Goal: Task Accomplishment & Management: Use online tool/utility

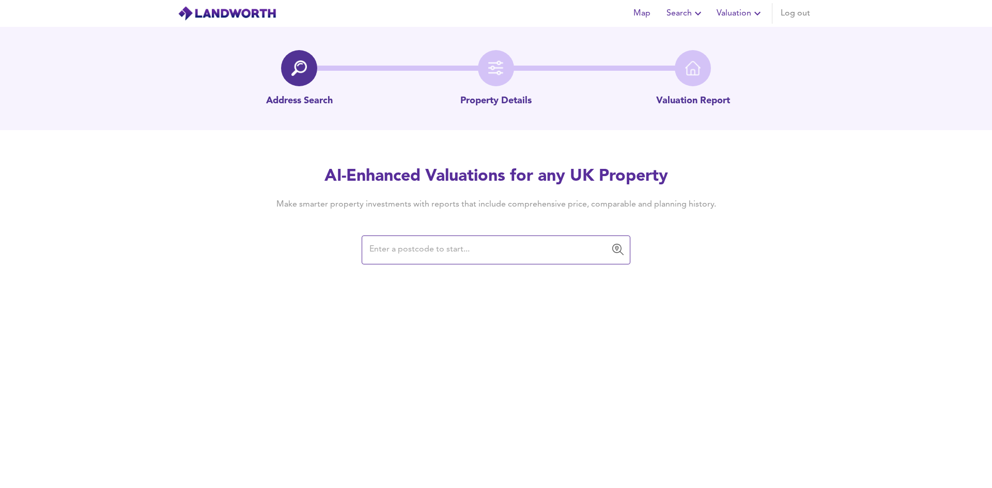
click at [431, 240] on input "text" at bounding box center [488, 250] width 244 height 20
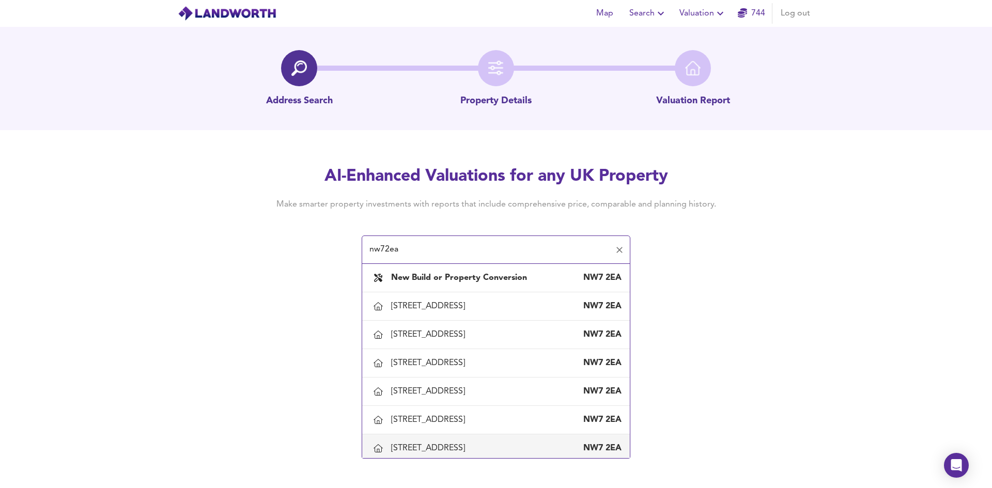
click at [426, 448] on div "[STREET_ADDRESS]" at bounding box center [430, 448] width 78 height 11
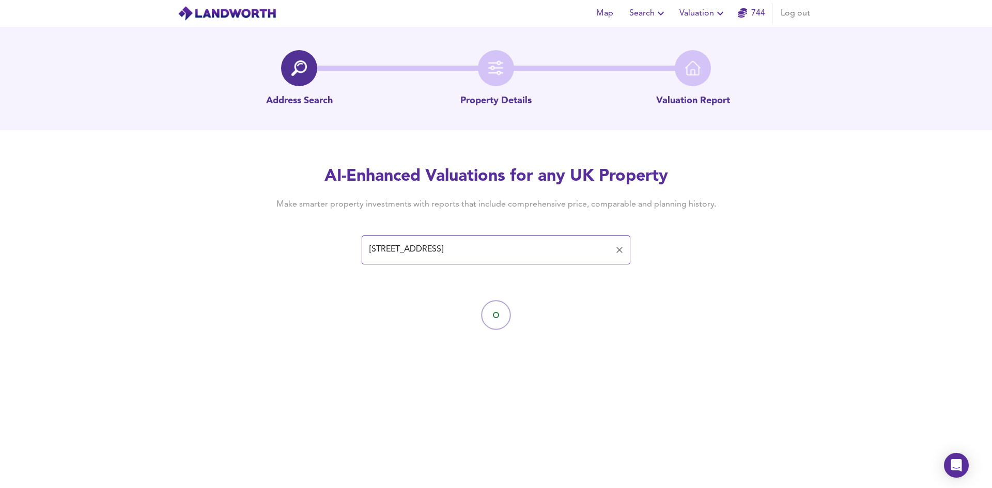
type input "[STREET_ADDRESS]"
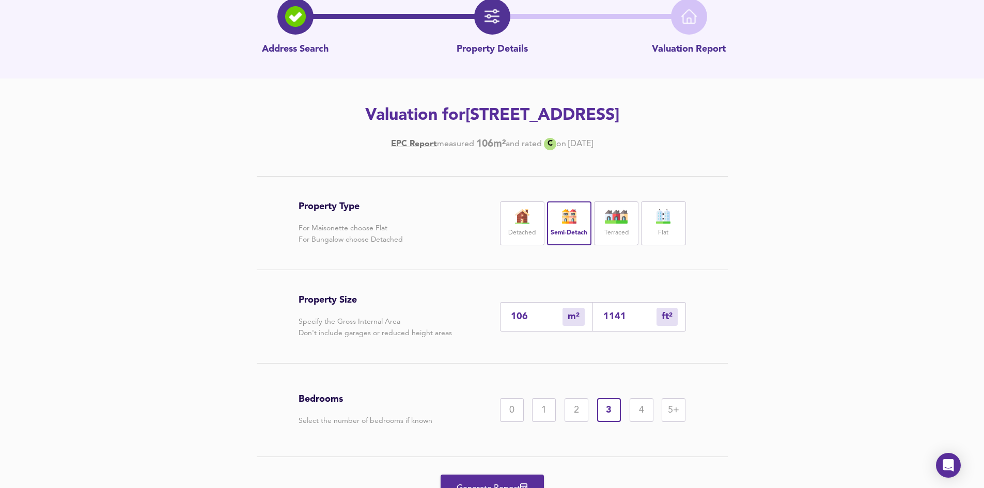
scroll to position [104, 0]
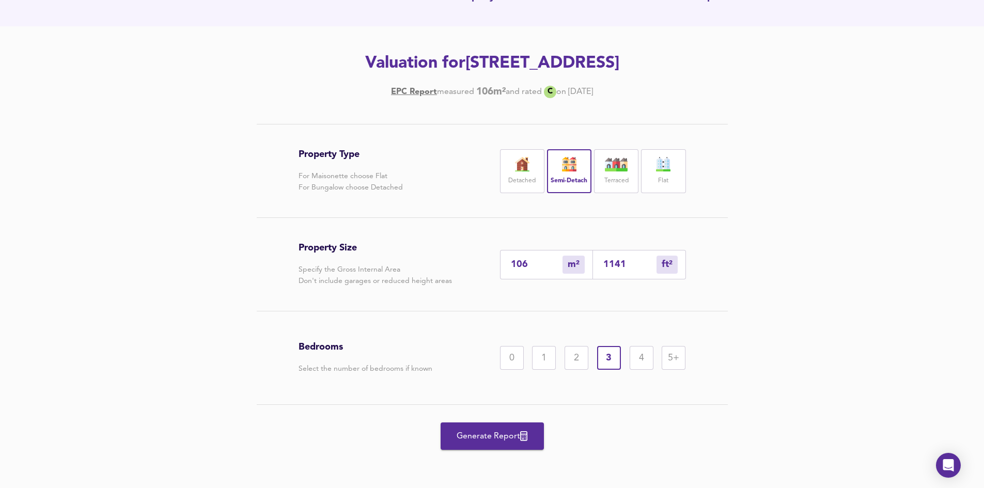
click at [455, 430] on span "Generate Report" at bounding box center [492, 436] width 83 height 14
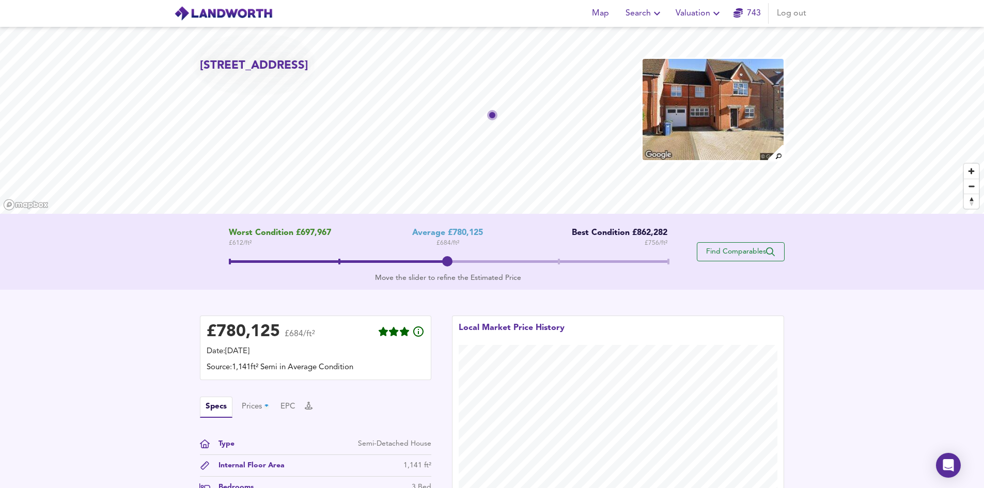
click at [747, 252] on span "Find Comparables" at bounding box center [741, 252] width 76 height 10
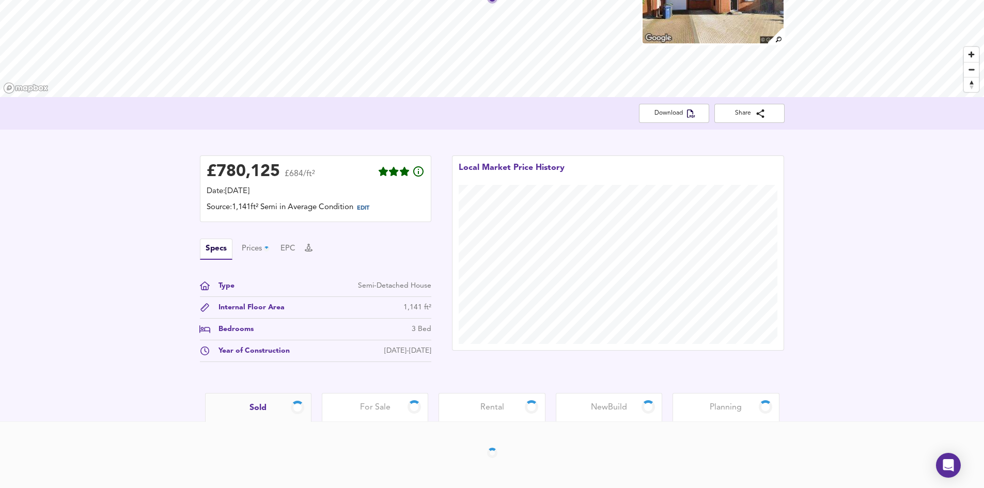
scroll to position [117, 0]
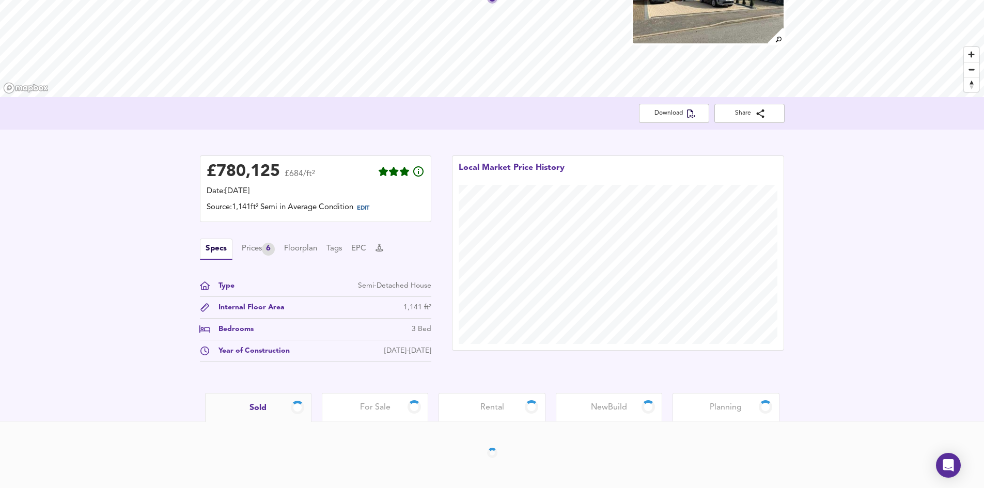
click at [282, 245] on div "Specs Prices 6 Floorplan Tags EPC" at bounding box center [315, 249] width 231 height 21
click at [264, 249] on div "Prices 6" at bounding box center [258, 249] width 33 height 13
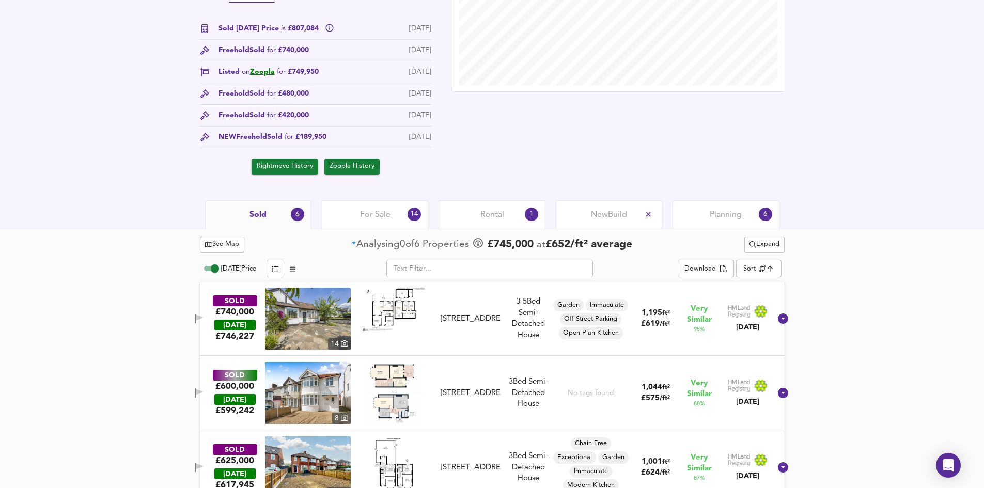
scroll to position [582, 0]
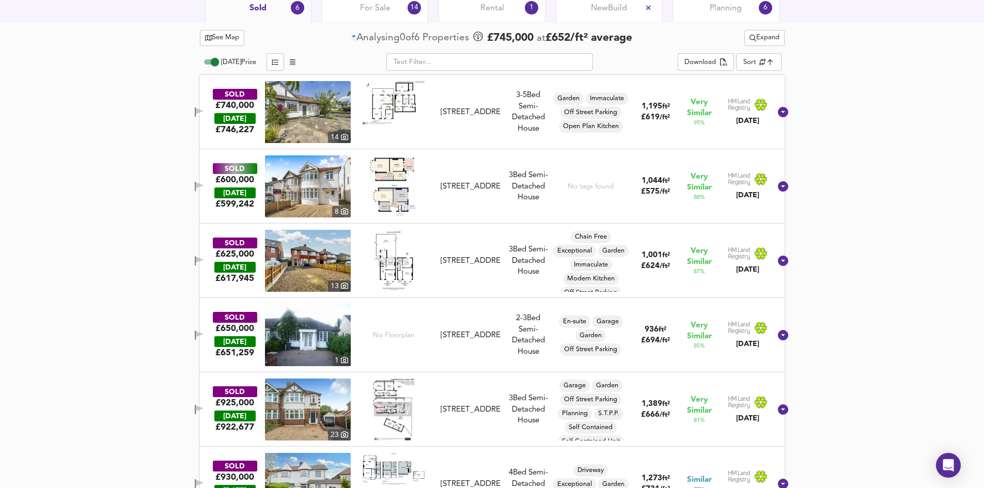
click at [463, 107] on div "[STREET_ADDRESS]" at bounding box center [471, 112] width 60 height 11
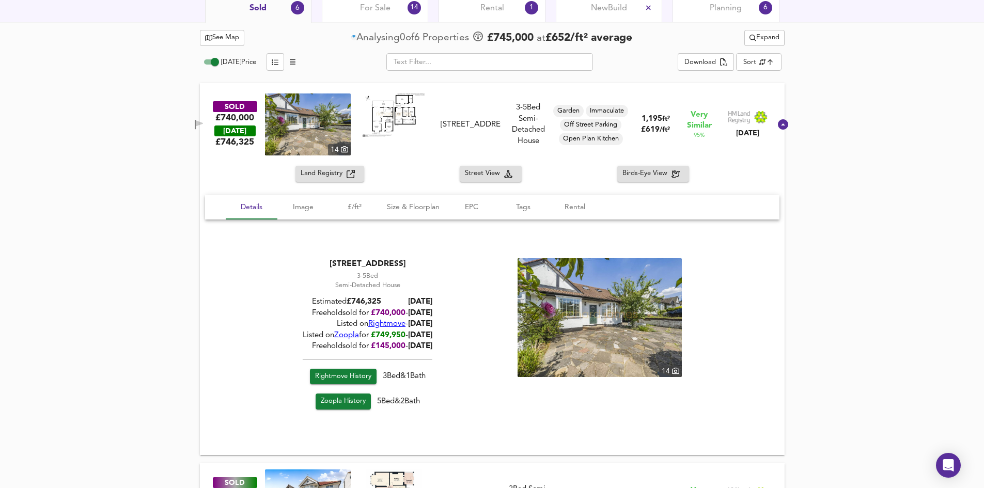
click at [462, 106] on div "SOLD £740,000 [DATE] £ 746,325 [GEOGRAPHIC_DATA][STREET_ADDRESS] [STREET_ADDRES…" at bounding box center [480, 125] width 583 height 62
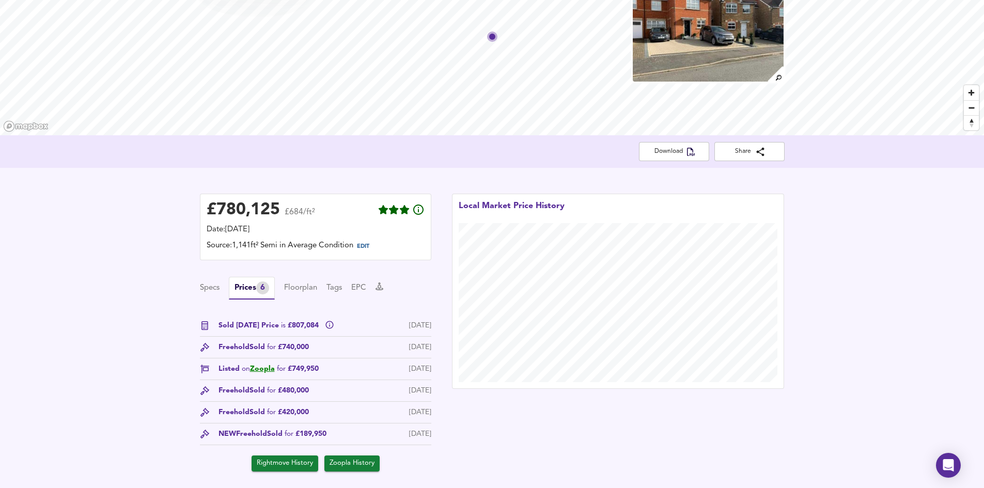
scroll to position [66, 0]
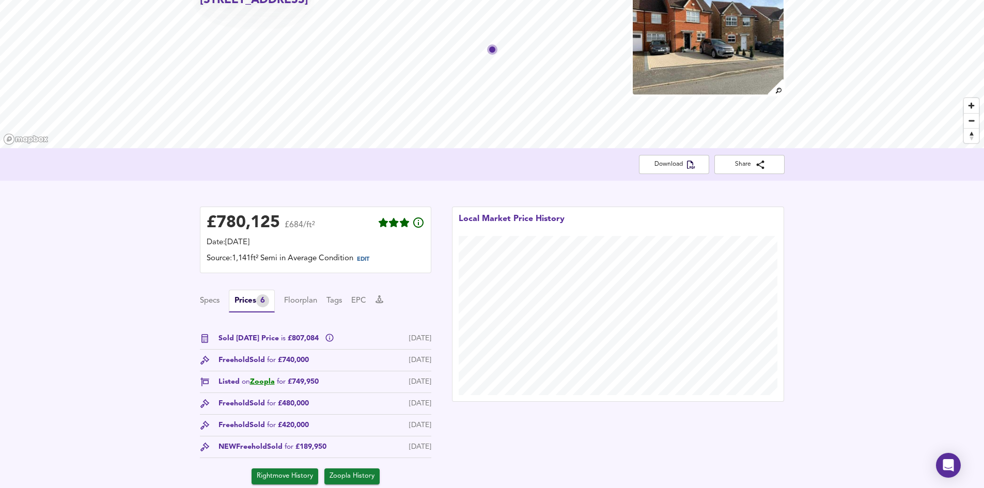
drag, startPoint x: 284, startPoint y: 473, endPoint x: 192, endPoint y: 445, distance: 96.3
click at [192, 444] on div "£ 780,125 £684/ft² Date: [DATE] Source: 1,141ft² Semi in Average Condition EDIT…" at bounding box center [316, 345] width 252 height 299
click at [285, 477] on span "Rightmove History" at bounding box center [285, 477] width 56 height 12
